Goal: Find specific page/section: Find specific page/section

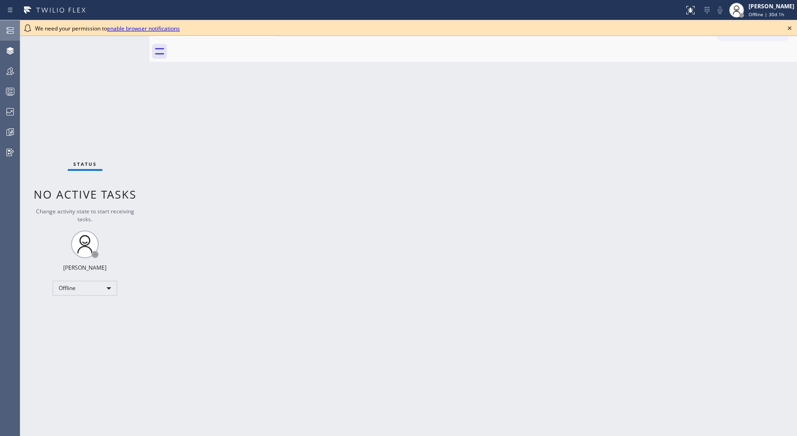
click at [8, 32] on icon at bounding box center [10, 30] width 11 height 11
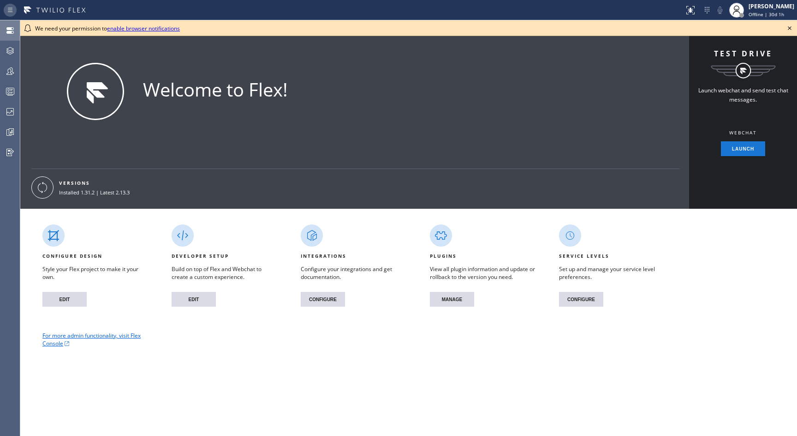
click at [11, 12] on icon at bounding box center [10, 9] width 5 height 4
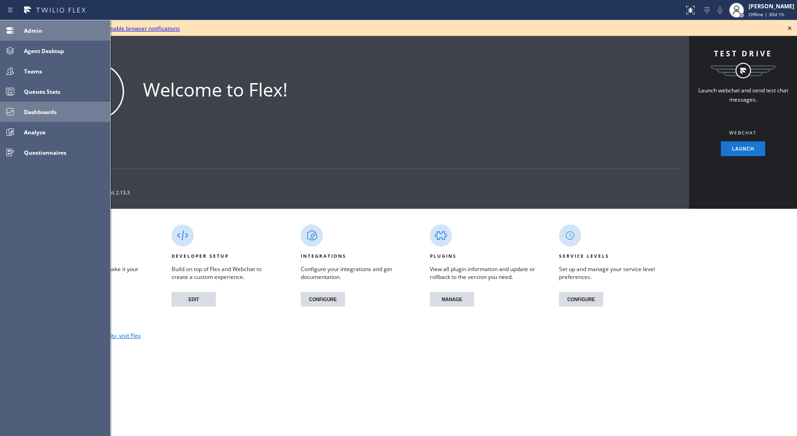
click at [64, 107] on div "Dashboards" at bounding box center [65, 111] width 90 height 15
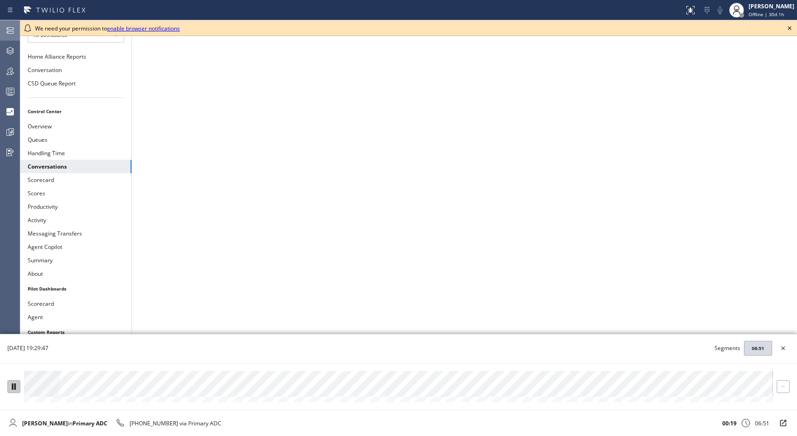
click at [12, 383] on icon at bounding box center [14, 386] width 6 height 6
